Goal: Information Seeking & Learning: Compare options

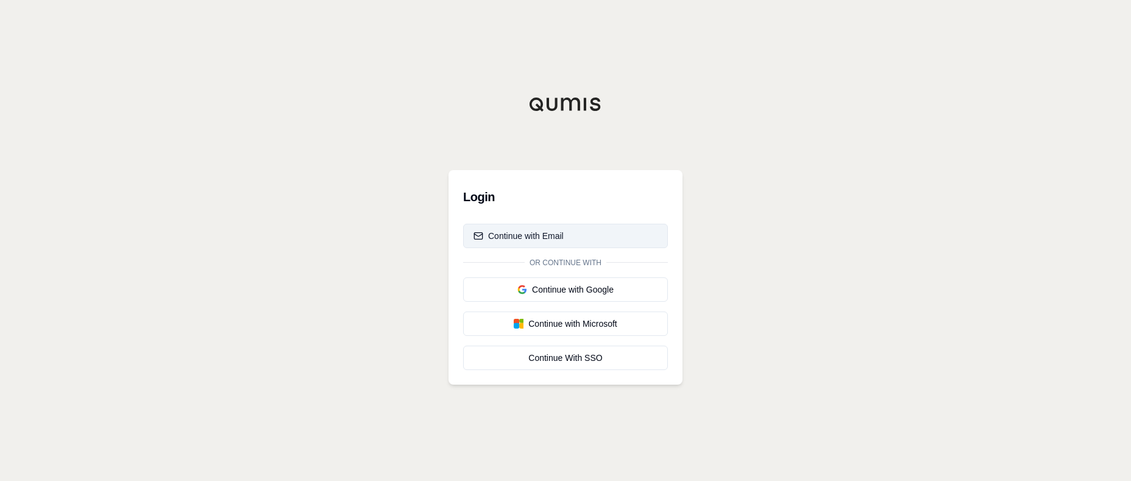
click at [524, 240] on div "Continue with Email" at bounding box center [519, 236] width 90 height 12
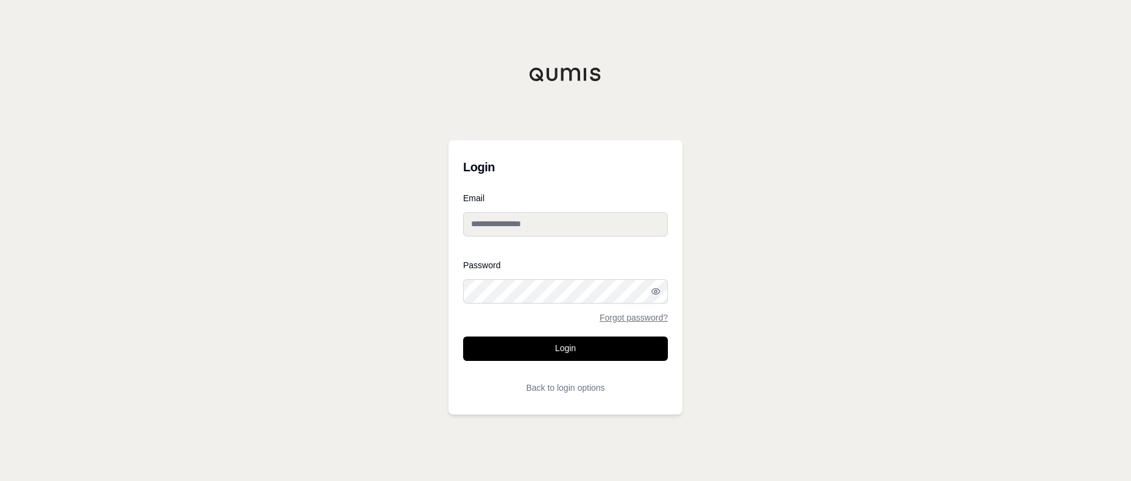
click at [503, 226] on input "Email" at bounding box center [565, 224] width 205 height 24
type input "**********"
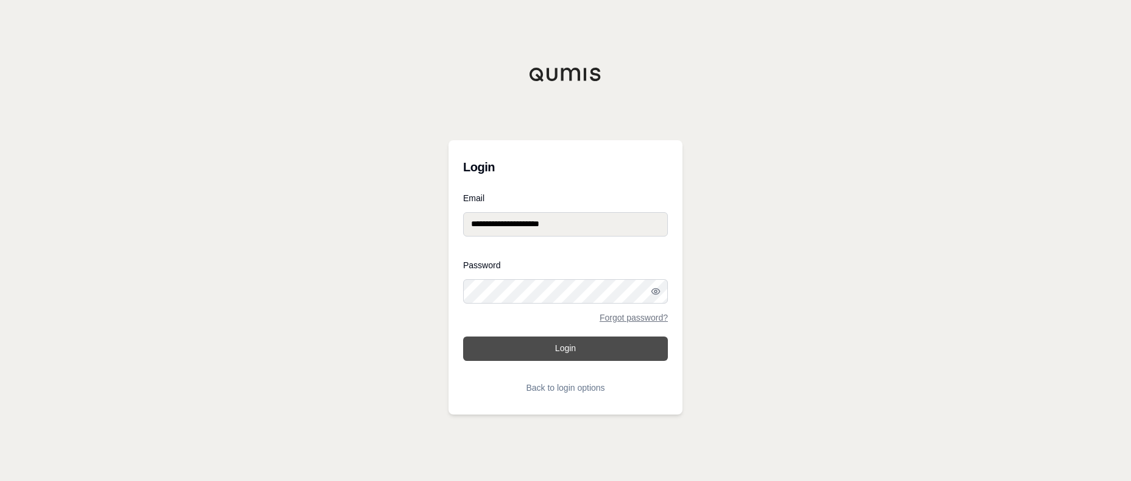
click at [532, 340] on button "Login" at bounding box center [565, 348] width 205 height 24
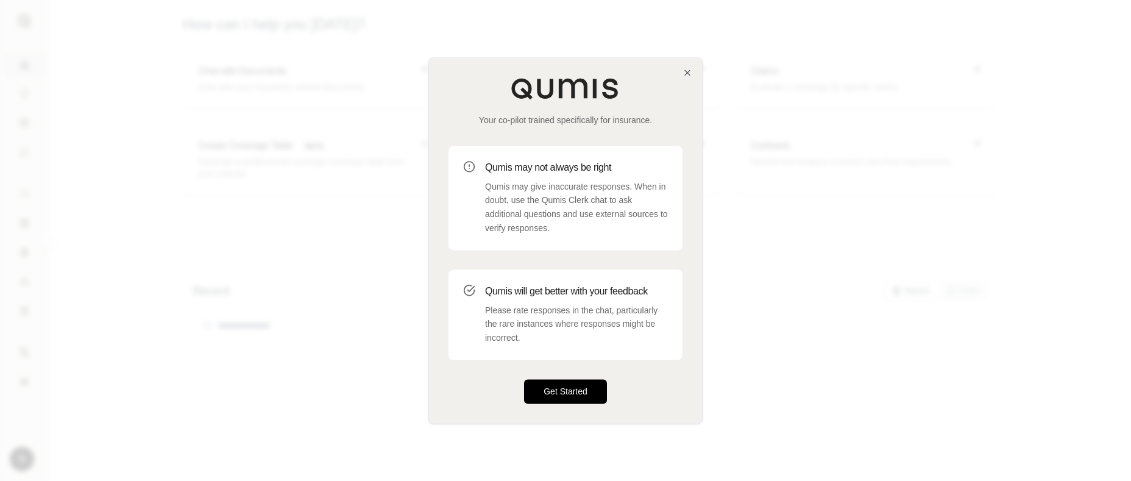
click at [578, 391] on button "Get Started" at bounding box center [565, 391] width 83 height 24
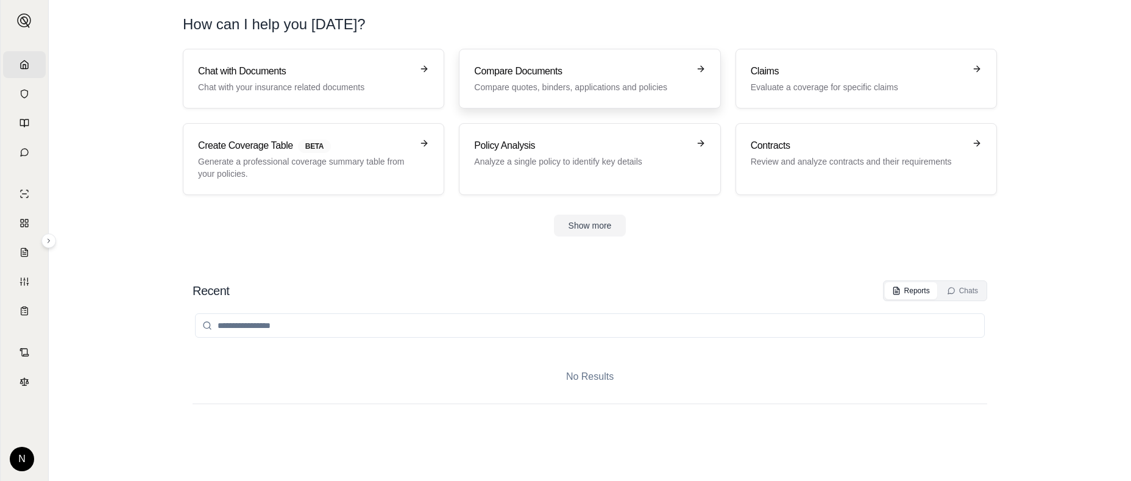
click at [557, 81] on p "Compare quotes, binders, applications and policies" at bounding box center [581, 87] width 214 height 12
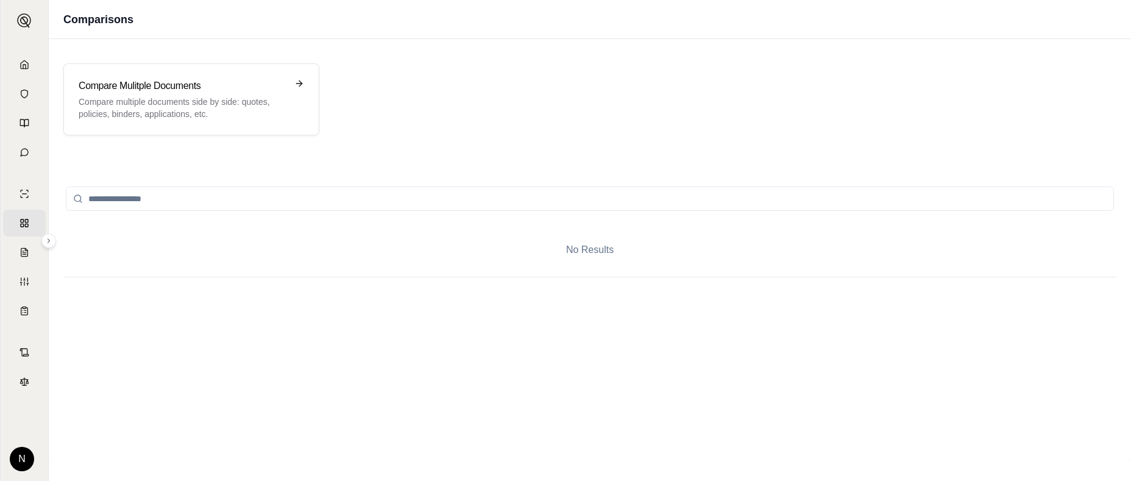
click at [152, 198] on input "search" at bounding box center [590, 199] width 1048 height 24
click at [74, 200] on icon at bounding box center [78, 199] width 10 height 10
click at [299, 78] on div "Compare Mulitple Documents Compare multiple documents side by side: quotes, pol…" at bounding box center [191, 99] width 256 height 72
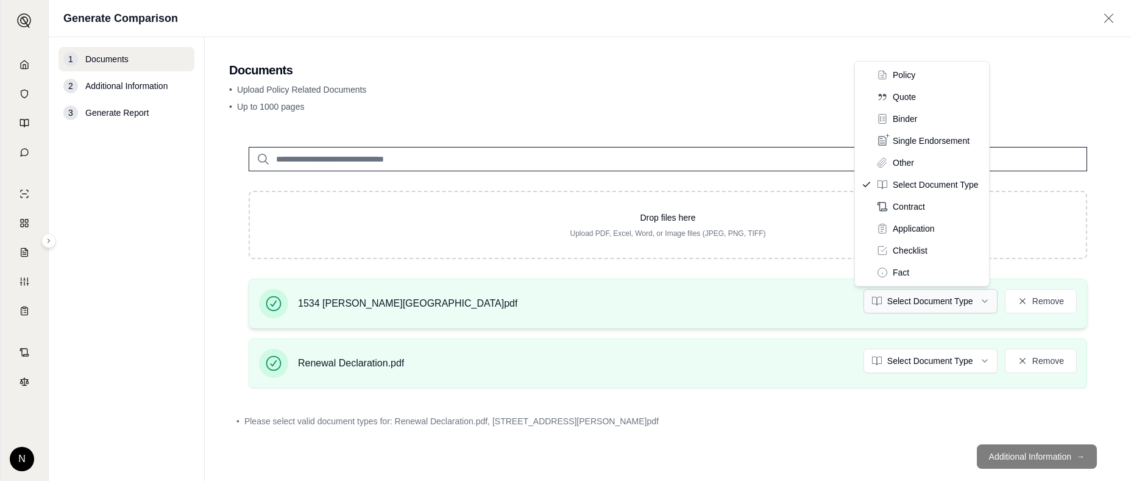
click at [980, 298] on html "Home Vault Prompts Chats Single Policy Comparisons Claims Custom Report Coverag…" at bounding box center [565, 240] width 1131 height 481
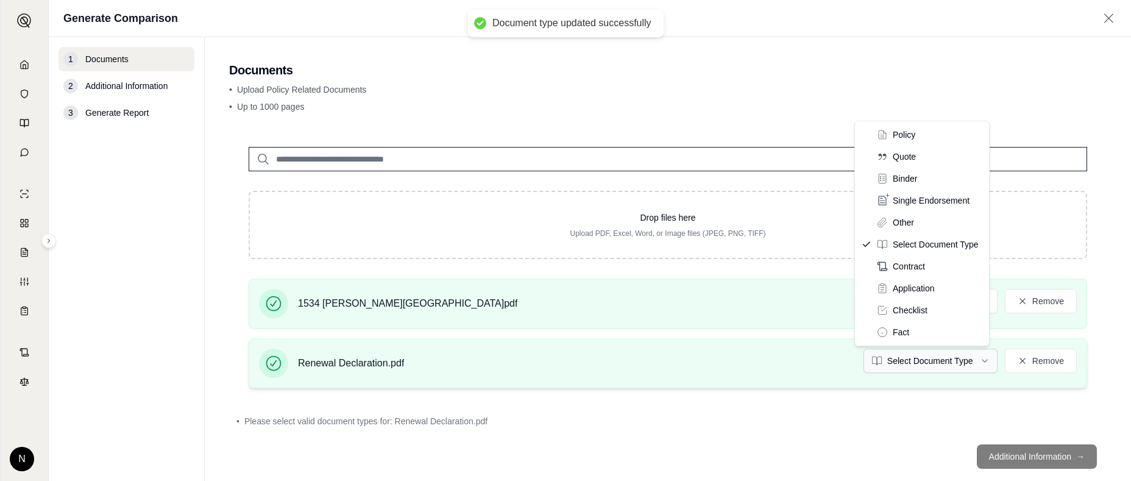
click at [978, 364] on html "Document type updated successfully Home Vault Prompts Chats Single Policy Compa…" at bounding box center [565, 240] width 1131 height 481
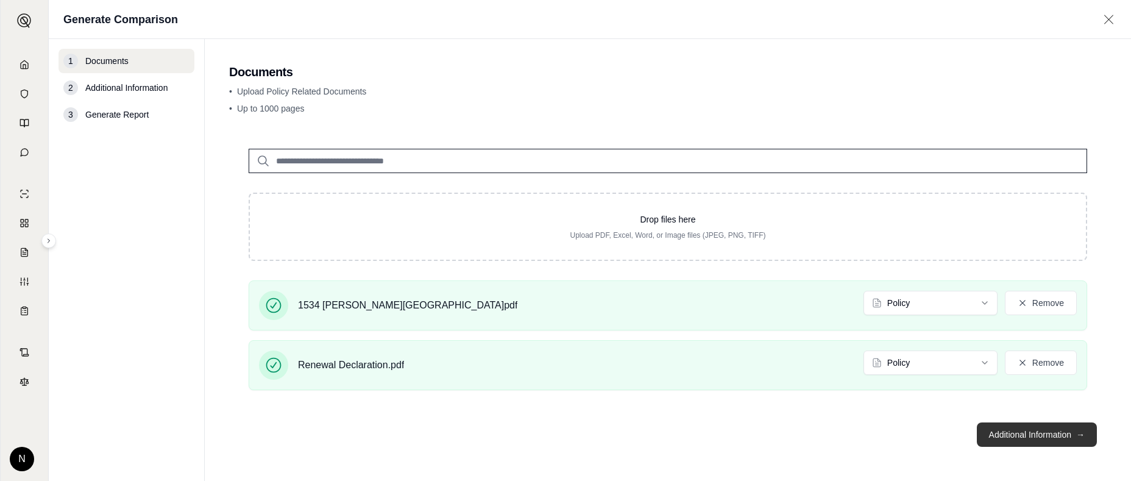
click at [1065, 431] on button "Additional Information →" at bounding box center [1037, 434] width 120 height 24
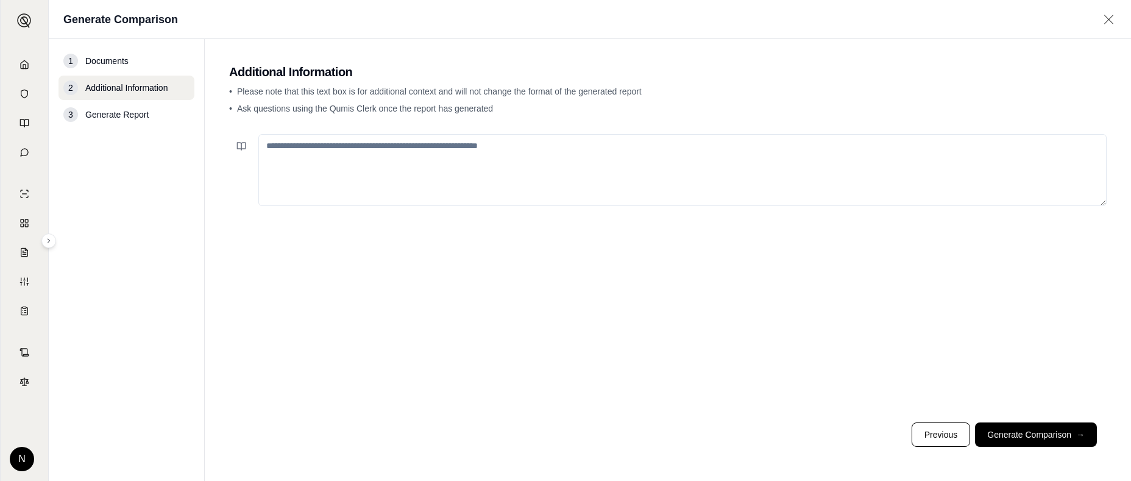
click at [272, 141] on textarea at bounding box center [682, 170] width 848 height 72
type textarea "**********"
click at [1030, 429] on button "Generate Comparison →" at bounding box center [1036, 434] width 122 height 24
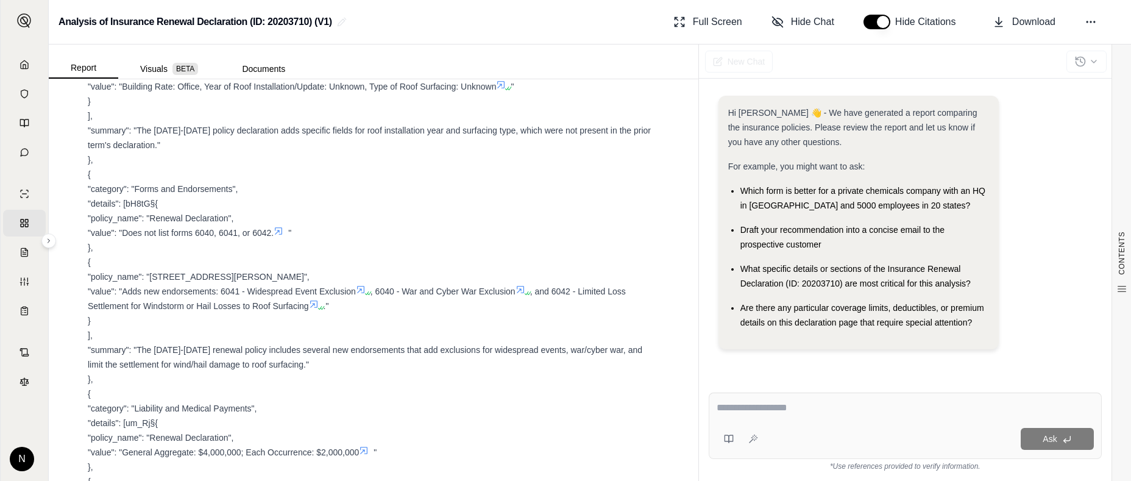
scroll to position [1341, 0]
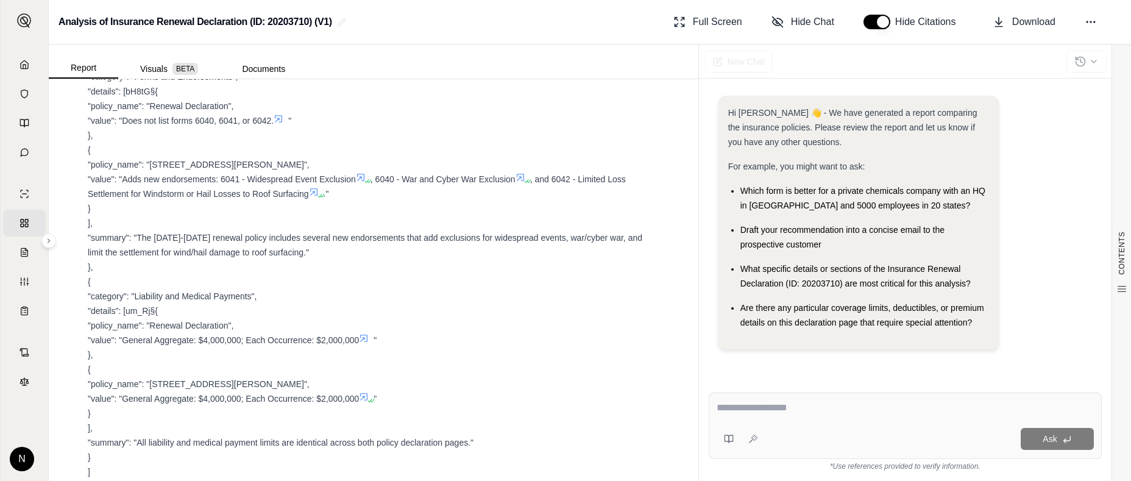
click at [764, 403] on textarea at bounding box center [905, 407] width 377 height 15
type textarea "**********"
click at [1045, 443] on span "Ask" at bounding box center [1050, 439] width 14 height 10
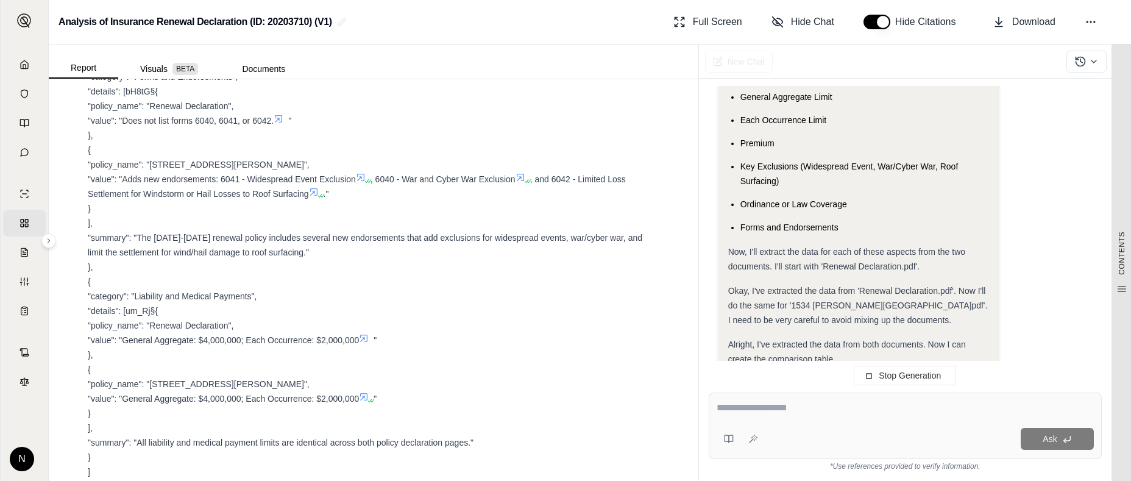
scroll to position [1133, 0]
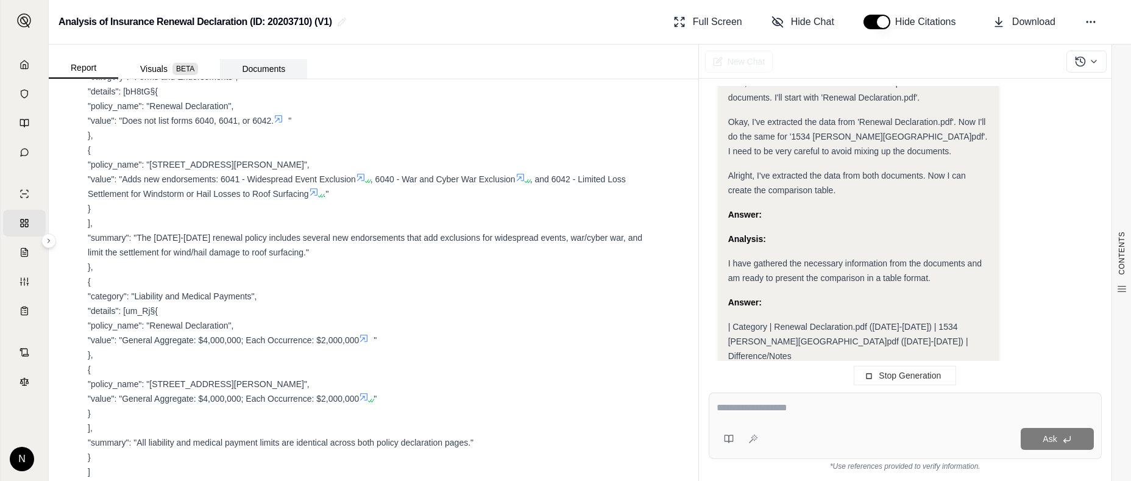
click at [272, 66] on button "Documents" at bounding box center [263, 69] width 87 height 20
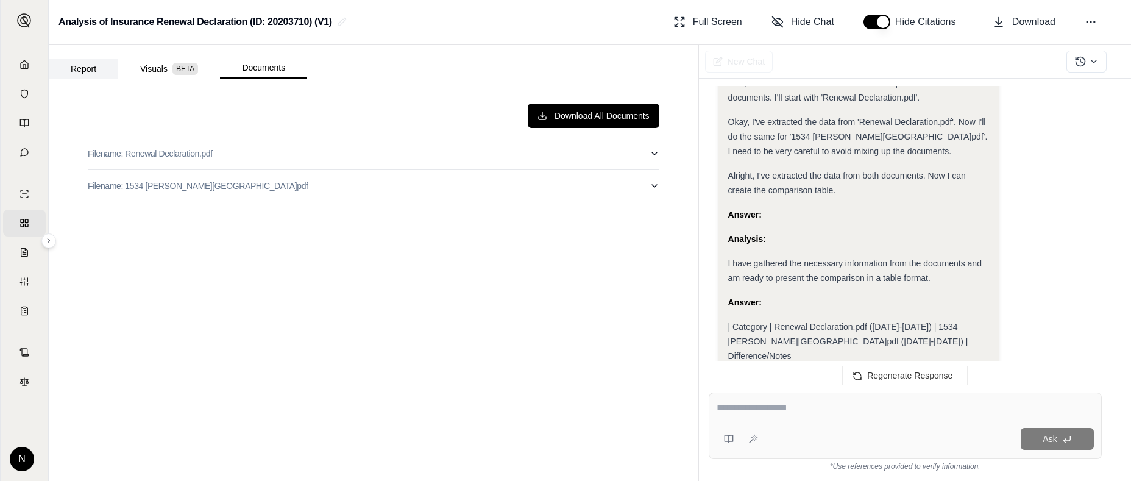
click at [84, 65] on button "Report" at bounding box center [83, 69] width 69 height 20
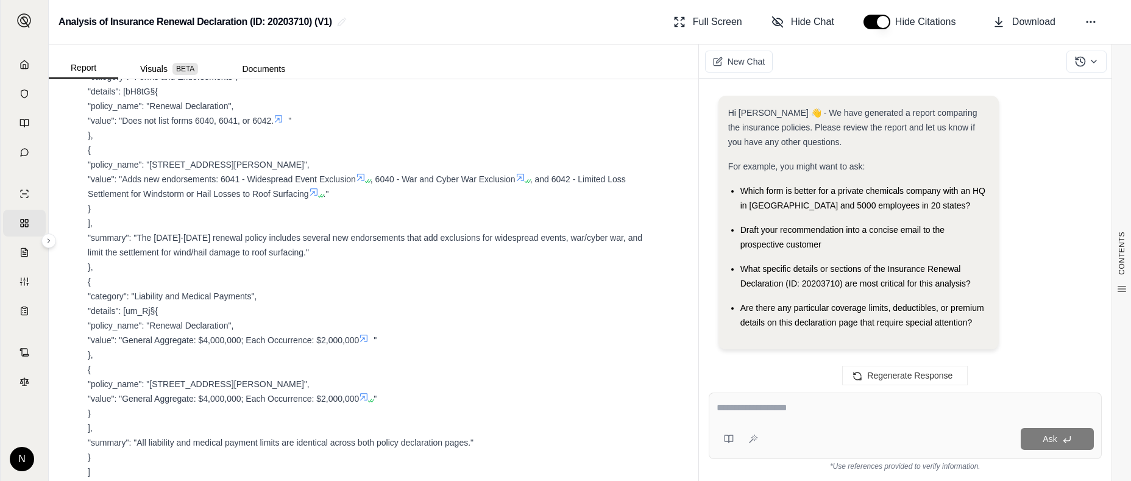
scroll to position [1167, 0]
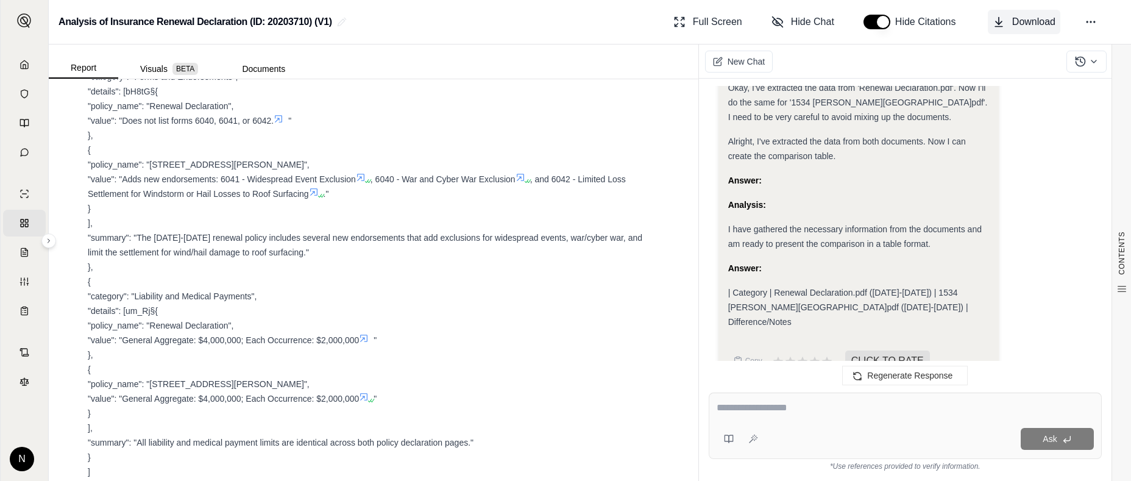
click at [1003, 24] on icon at bounding box center [999, 22] width 12 height 12
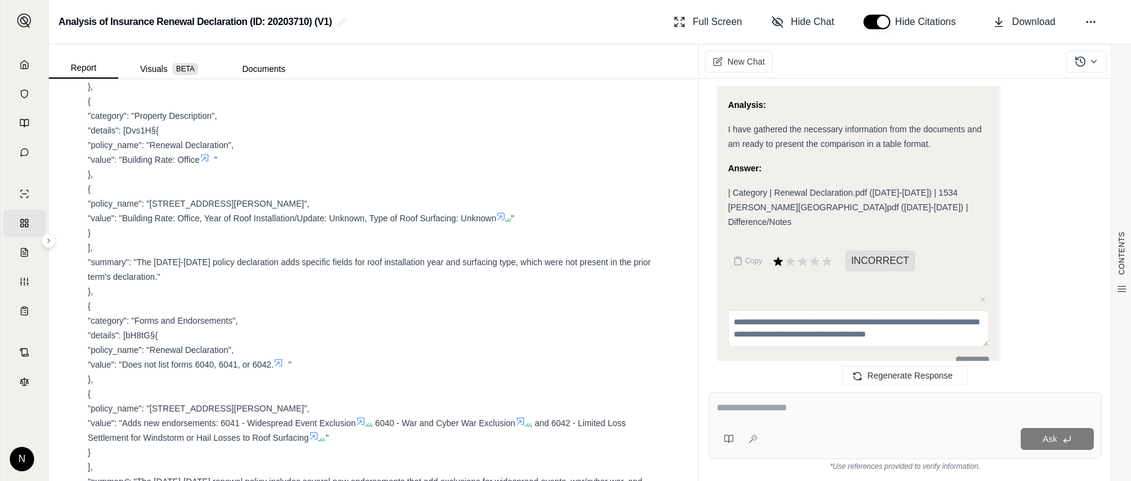
scroll to position [1268, 0]
click at [723, 407] on textarea at bounding box center [905, 407] width 377 height 15
type textarea "**********"
click at [1059, 438] on button "Ask" at bounding box center [1057, 439] width 73 height 22
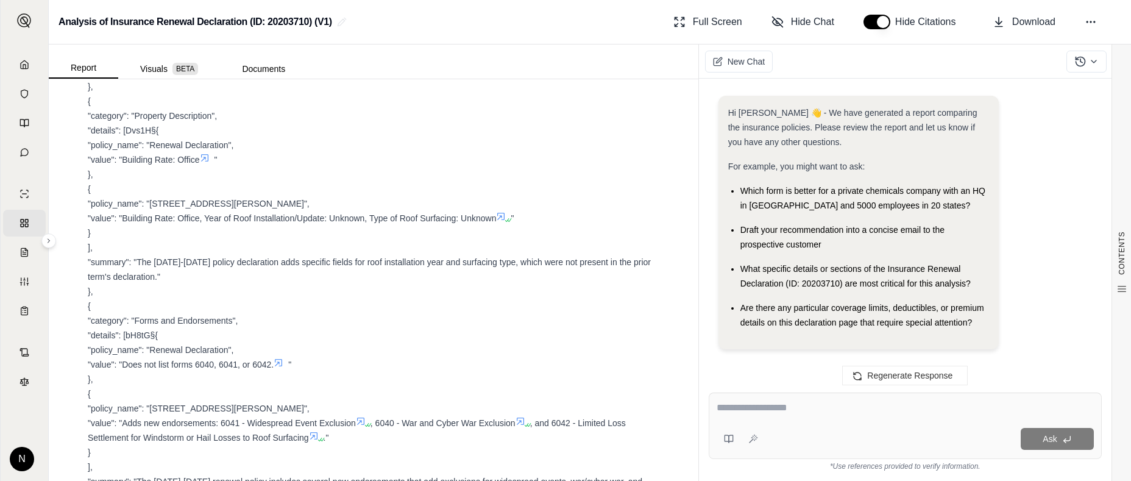
scroll to position [1531, 0]
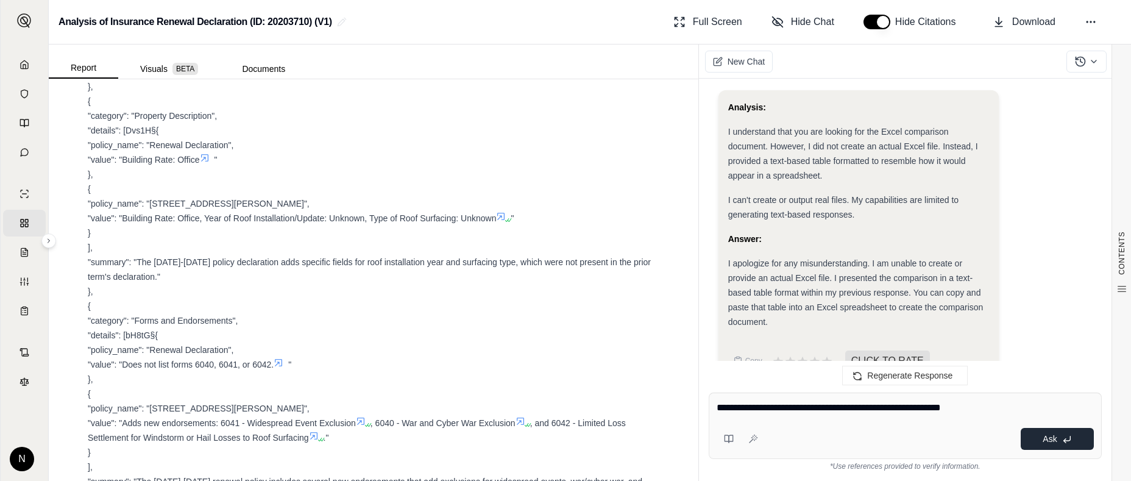
type textarea "**********"
click at [1069, 441] on icon at bounding box center [1067, 438] width 7 height 4
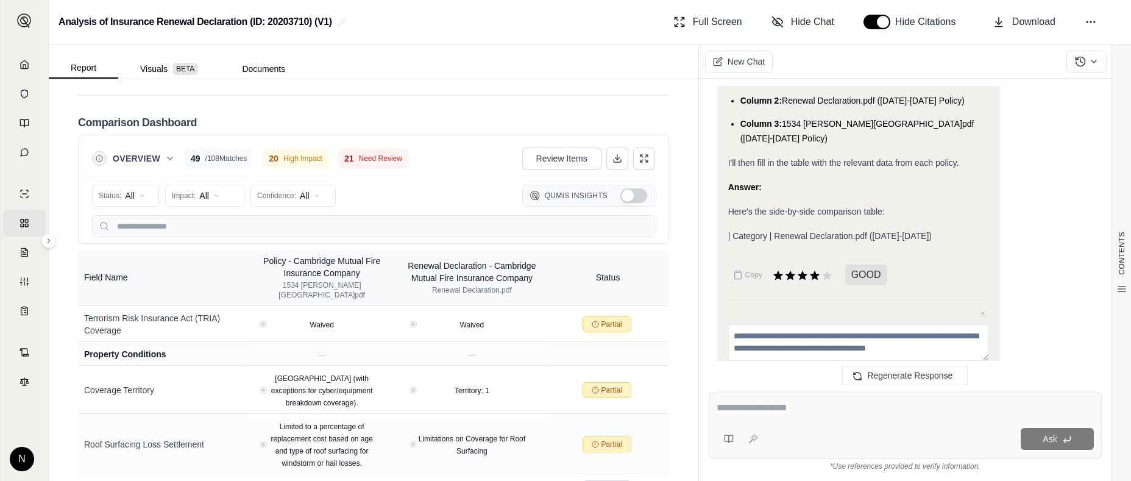
scroll to position [2872, 0]
